Goal: Obtain resource: Download file/media

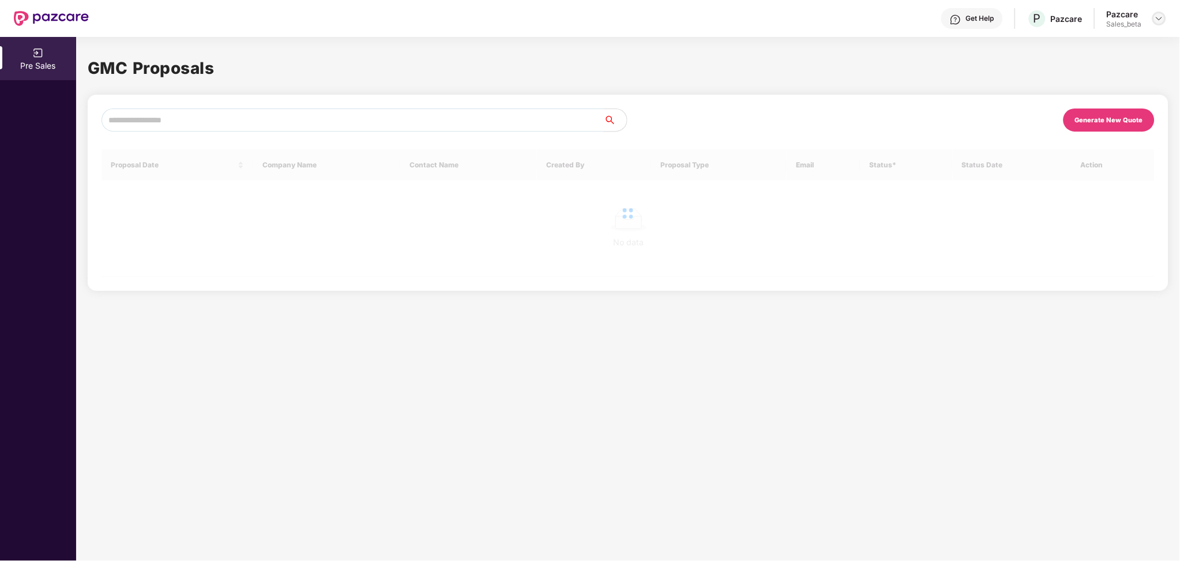
click at [1159, 21] on img at bounding box center [1159, 18] width 9 height 9
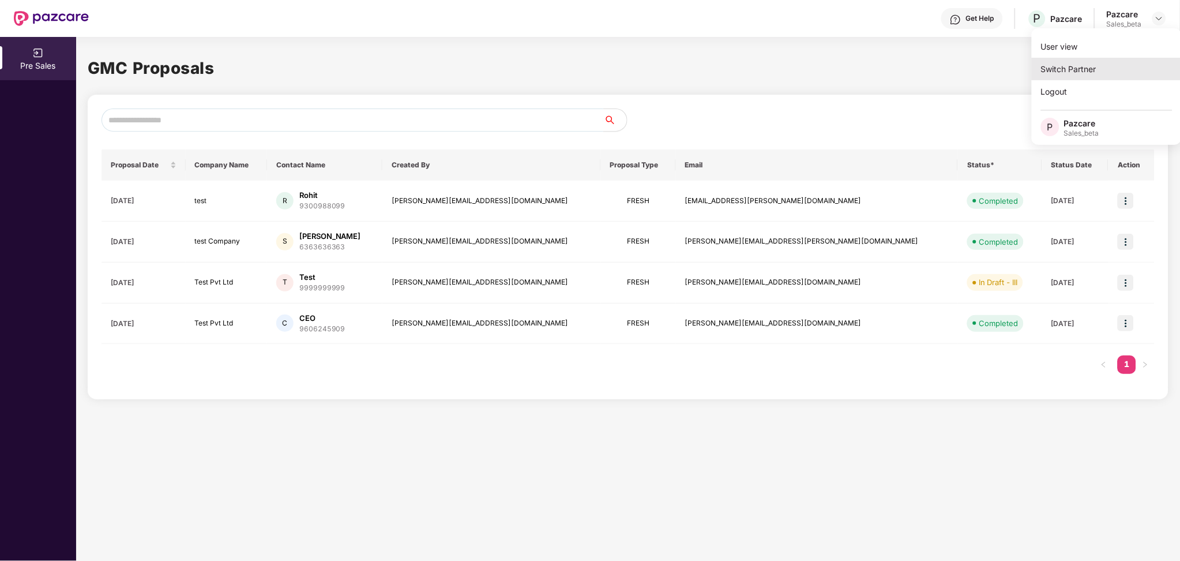
click at [1078, 70] on div "Switch Partner" at bounding box center [1107, 69] width 150 height 22
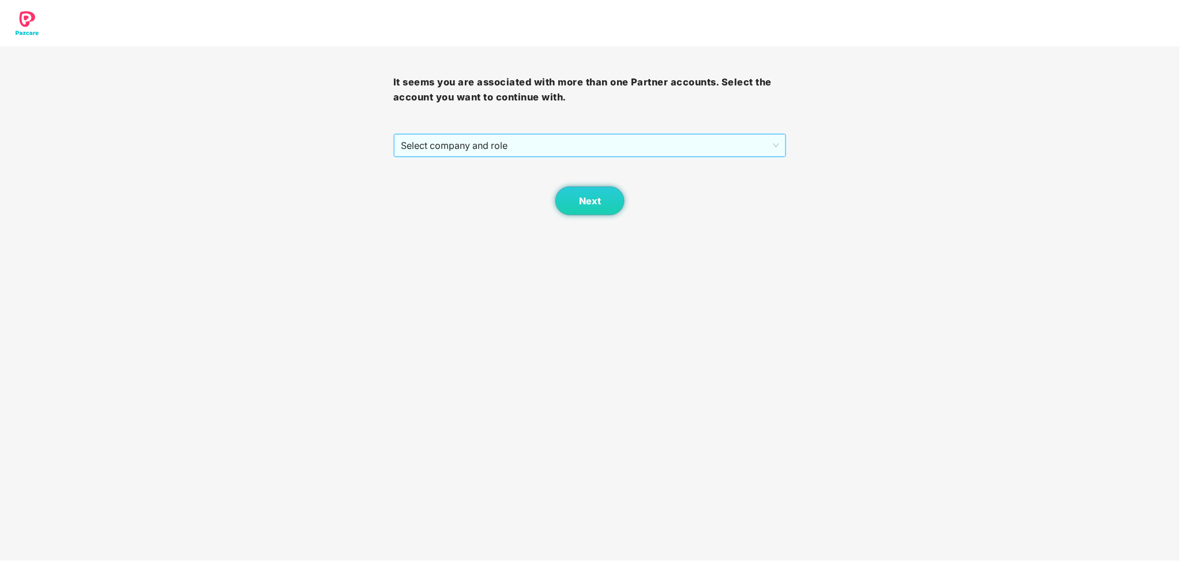
click at [639, 142] on span "Select company and role" at bounding box center [590, 145] width 378 height 22
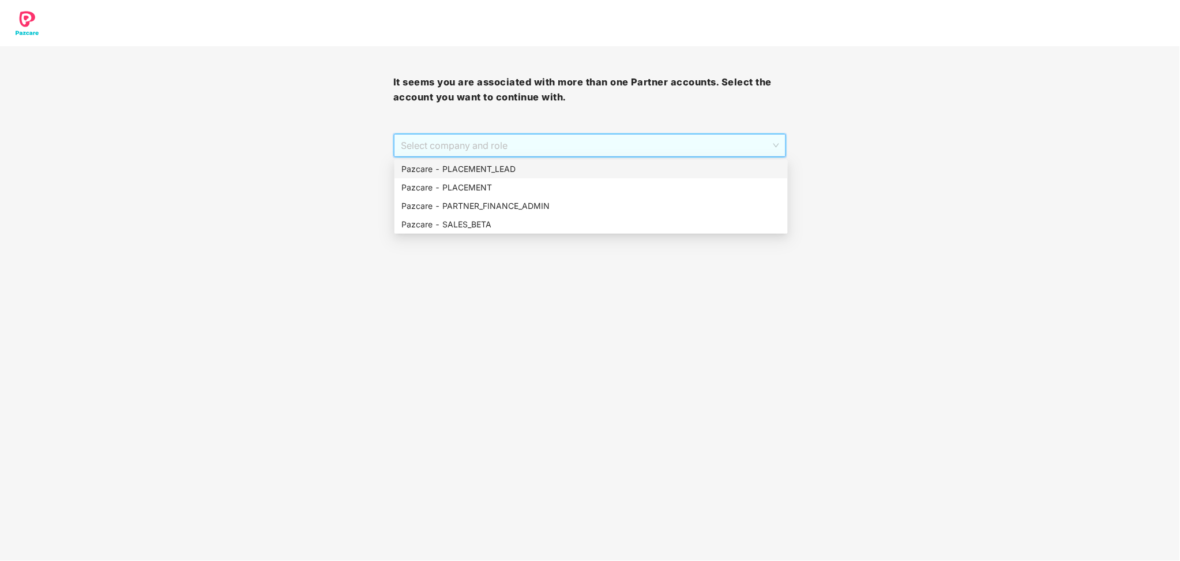
click at [517, 166] on div "Pazcare - PLACEMENT_LEAD" at bounding box center [590, 169] width 379 height 13
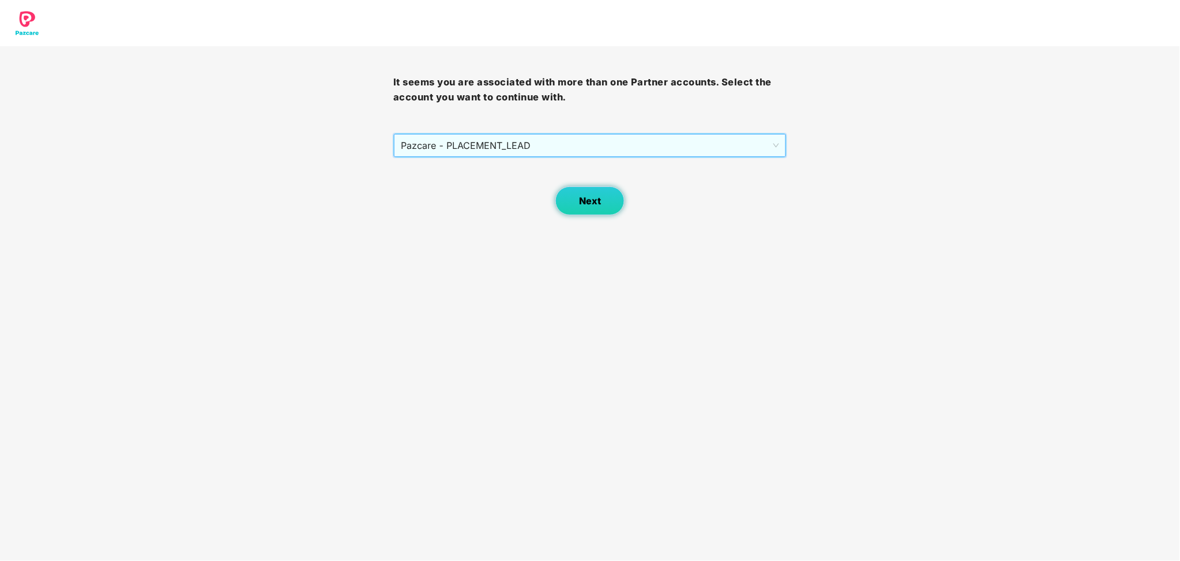
click at [593, 204] on span "Next" at bounding box center [590, 201] width 22 height 11
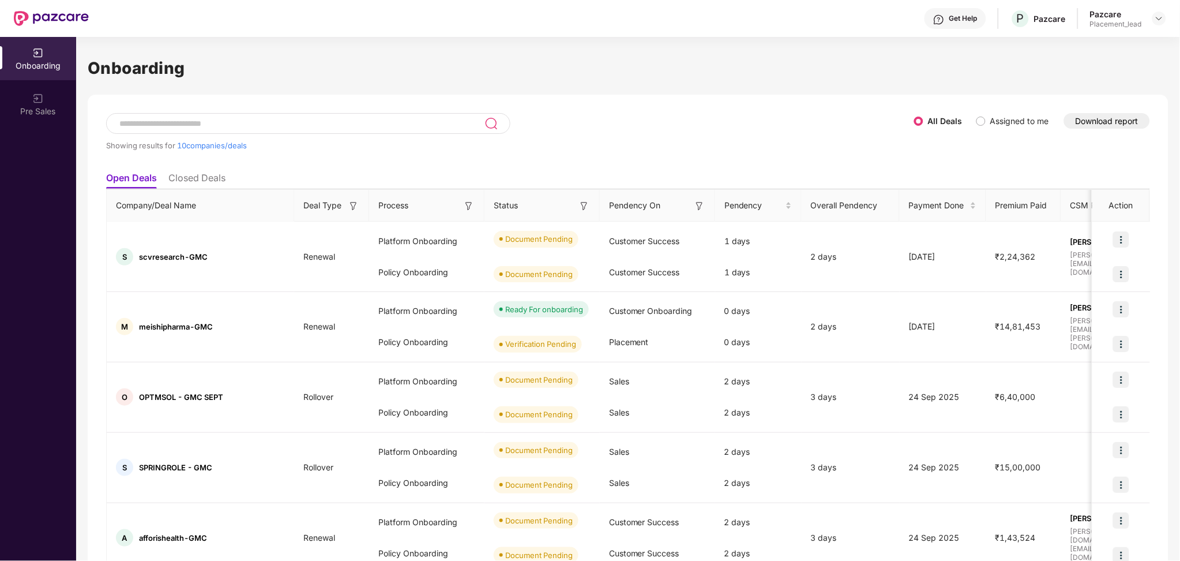
click at [1101, 120] on button "Download report" at bounding box center [1107, 121] width 86 height 16
click at [1107, 120] on button "Download report" at bounding box center [1107, 121] width 86 height 16
click at [1091, 118] on button "Download report" at bounding box center [1107, 121] width 86 height 16
click at [1098, 125] on button "Download report" at bounding box center [1107, 121] width 86 height 16
click at [696, 210] on img at bounding box center [700, 206] width 12 height 12
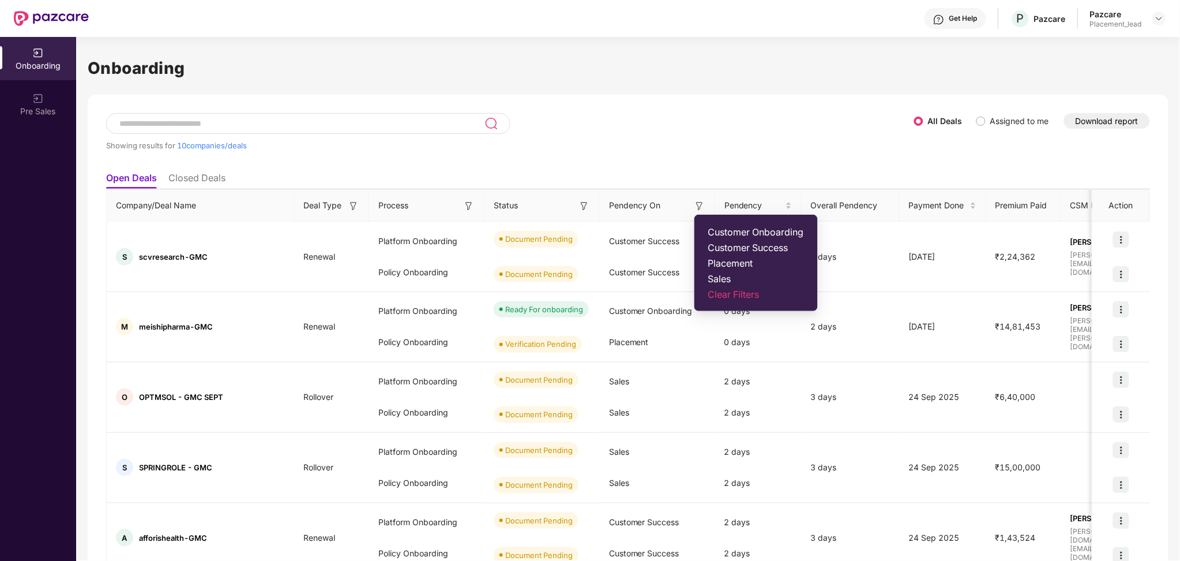
click at [735, 263] on span "Placement" at bounding box center [756, 263] width 96 height 12
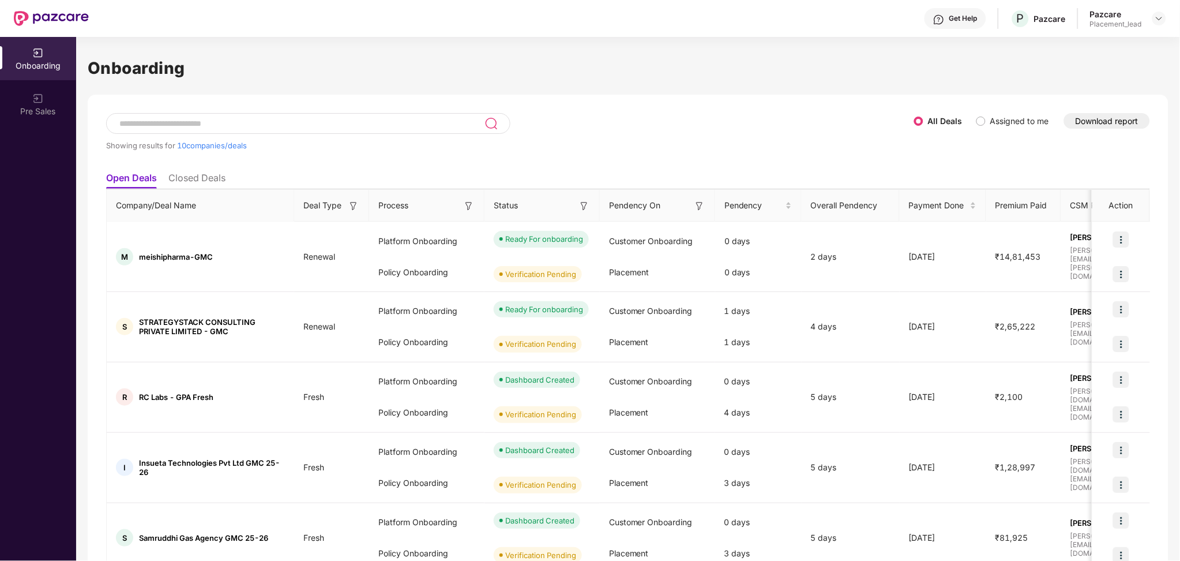
click at [585, 210] on img at bounding box center [584, 206] width 12 height 12
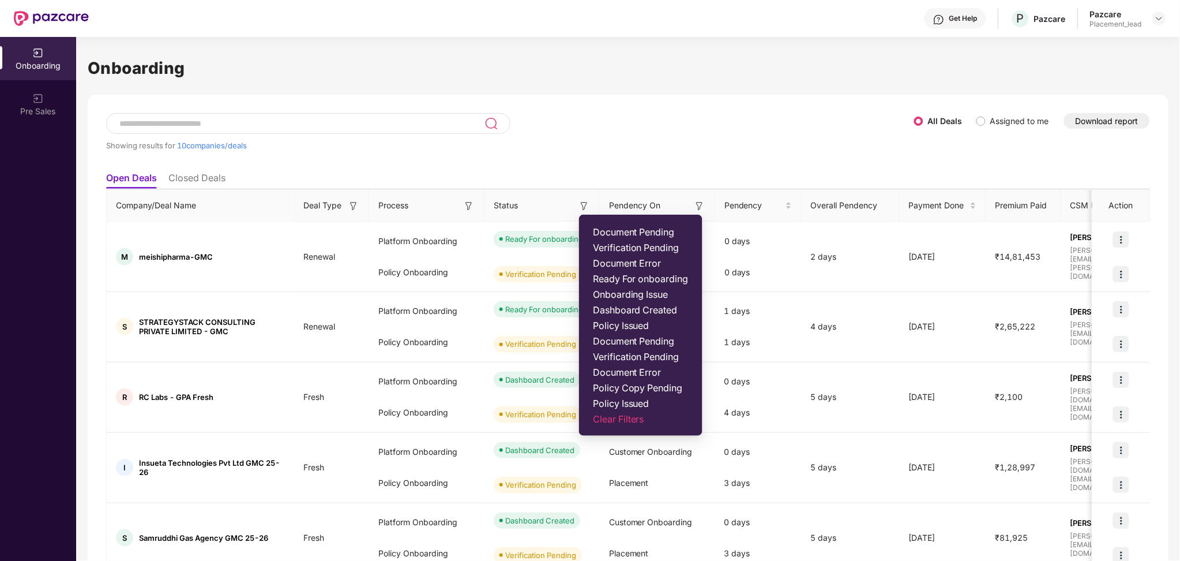
click at [649, 388] on span "Policy Copy Pending" at bounding box center [641, 388] width 96 height 12
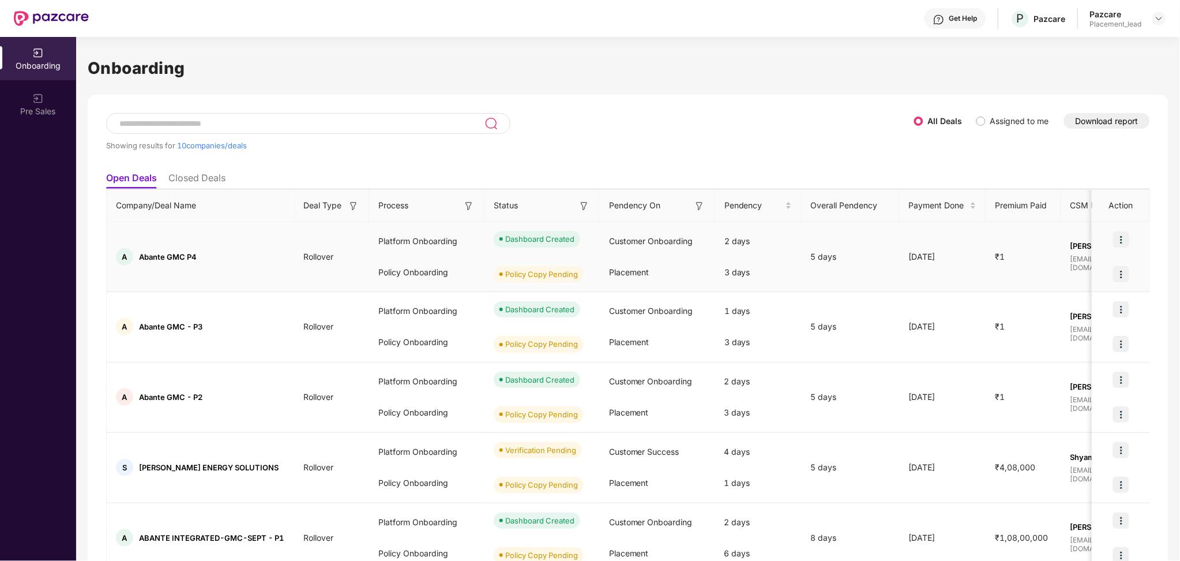
click at [403, 242] on div "Platform Onboarding" at bounding box center [426, 240] width 115 height 31
